Goal: Navigation & Orientation: Find specific page/section

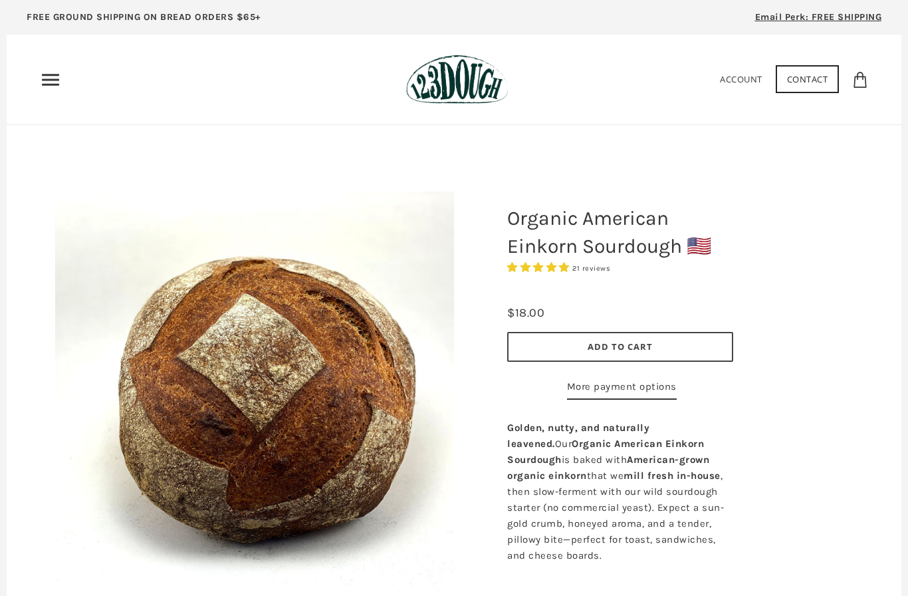
click at [41, 72] on icon "Primary" at bounding box center [50, 79] width 21 height 21
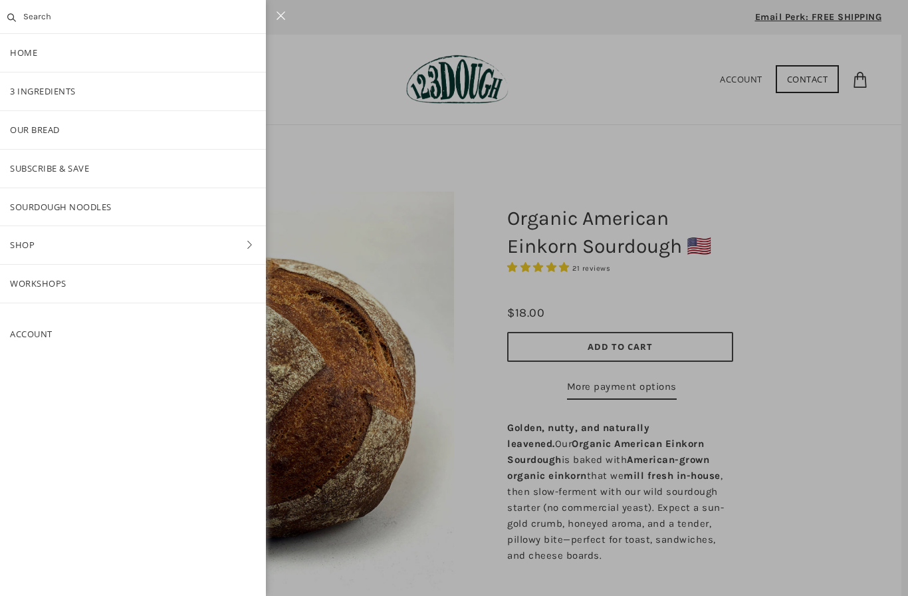
click at [24, 97] on link "3 Ingredients" at bounding box center [133, 91] width 266 height 38
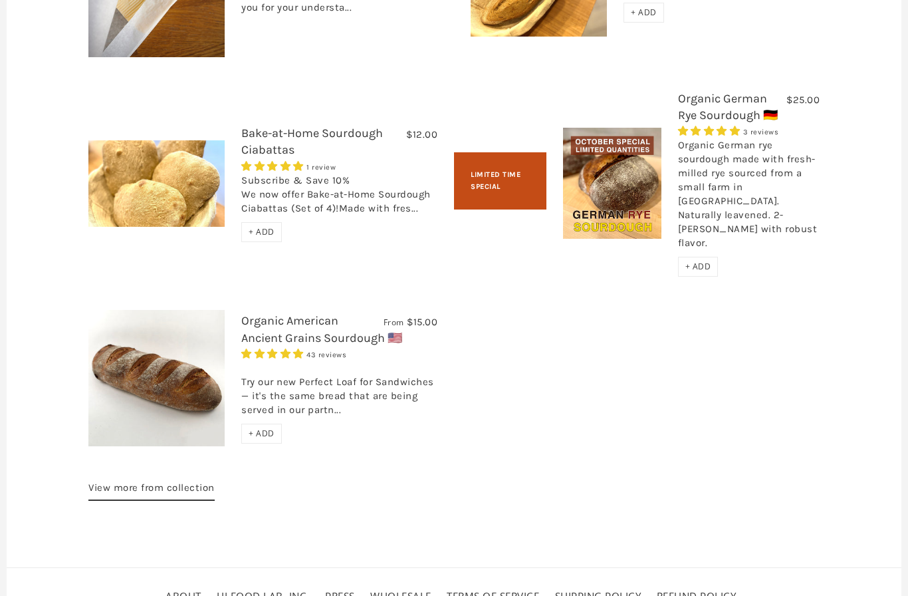
scroll to position [2452, 0]
click at [292, 347] on span "4.93 stars" at bounding box center [273, 353] width 65 height 12
click at [320, 329] on link "Organic American Ancient Grains Sourdough 🇺🇸" at bounding box center [321, 327] width 161 height 31
